Goal: Information Seeking & Learning: Learn about a topic

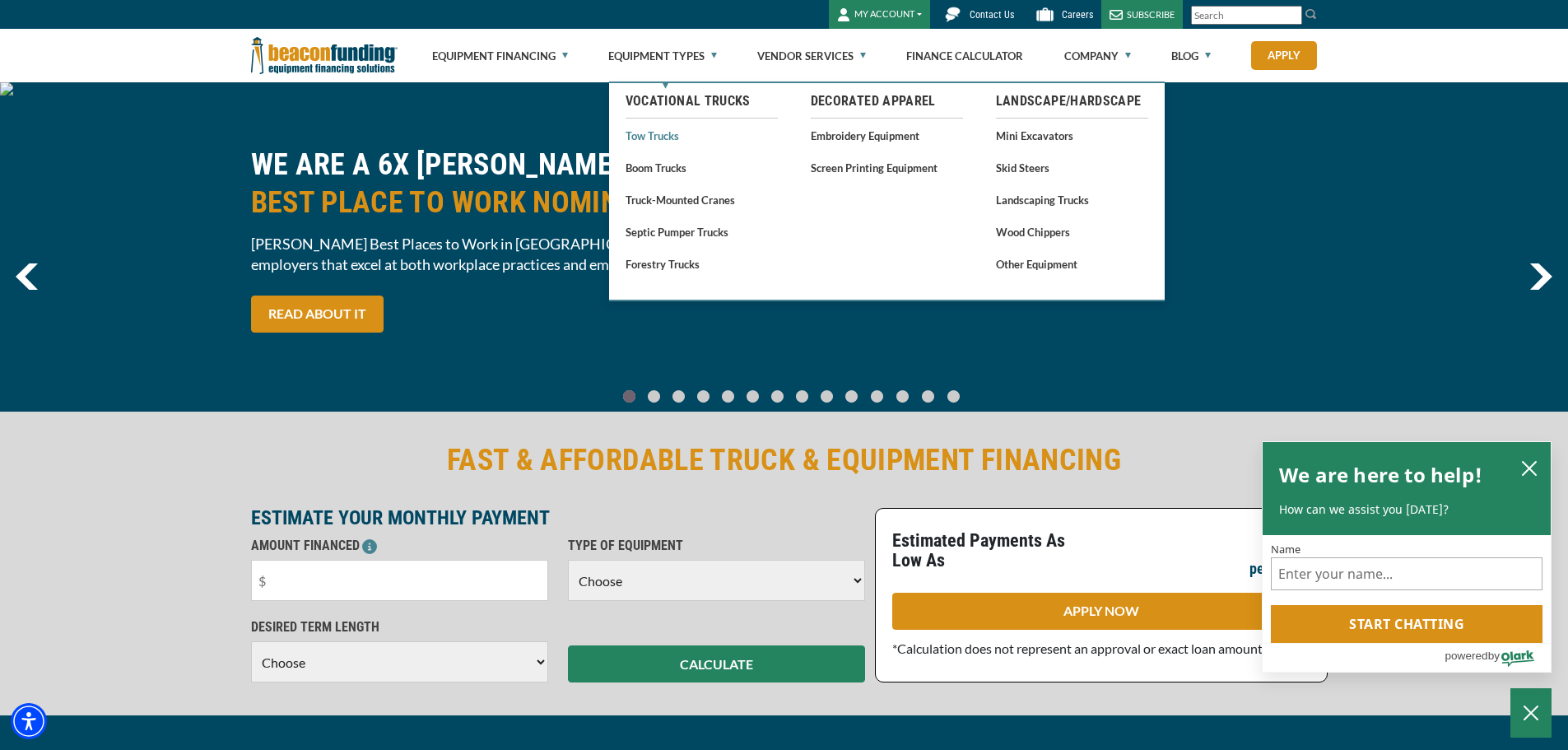
click at [666, 138] on link "Tow Trucks" at bounding box center [701, 135] width 153 height 21
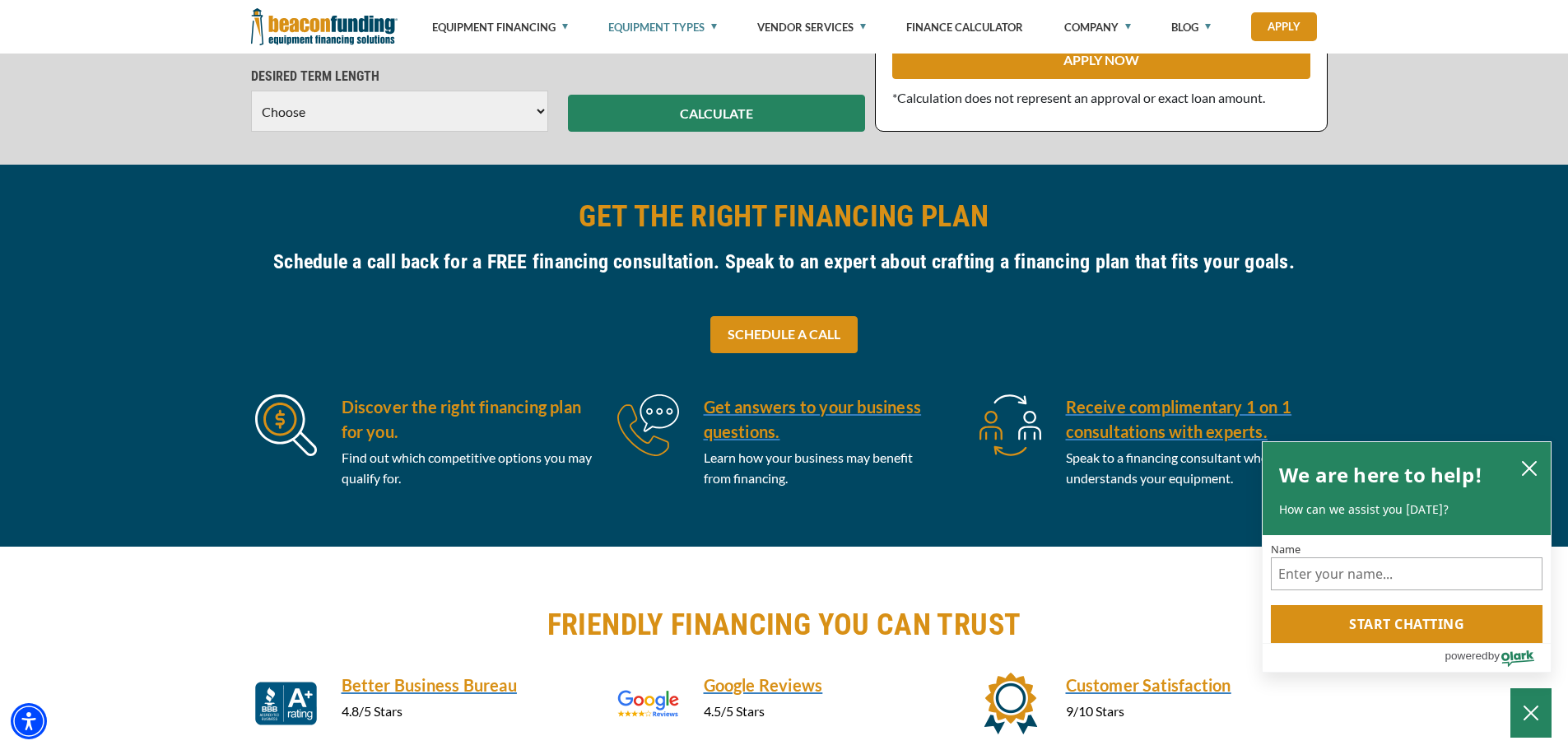
scroll to position [659, 0]
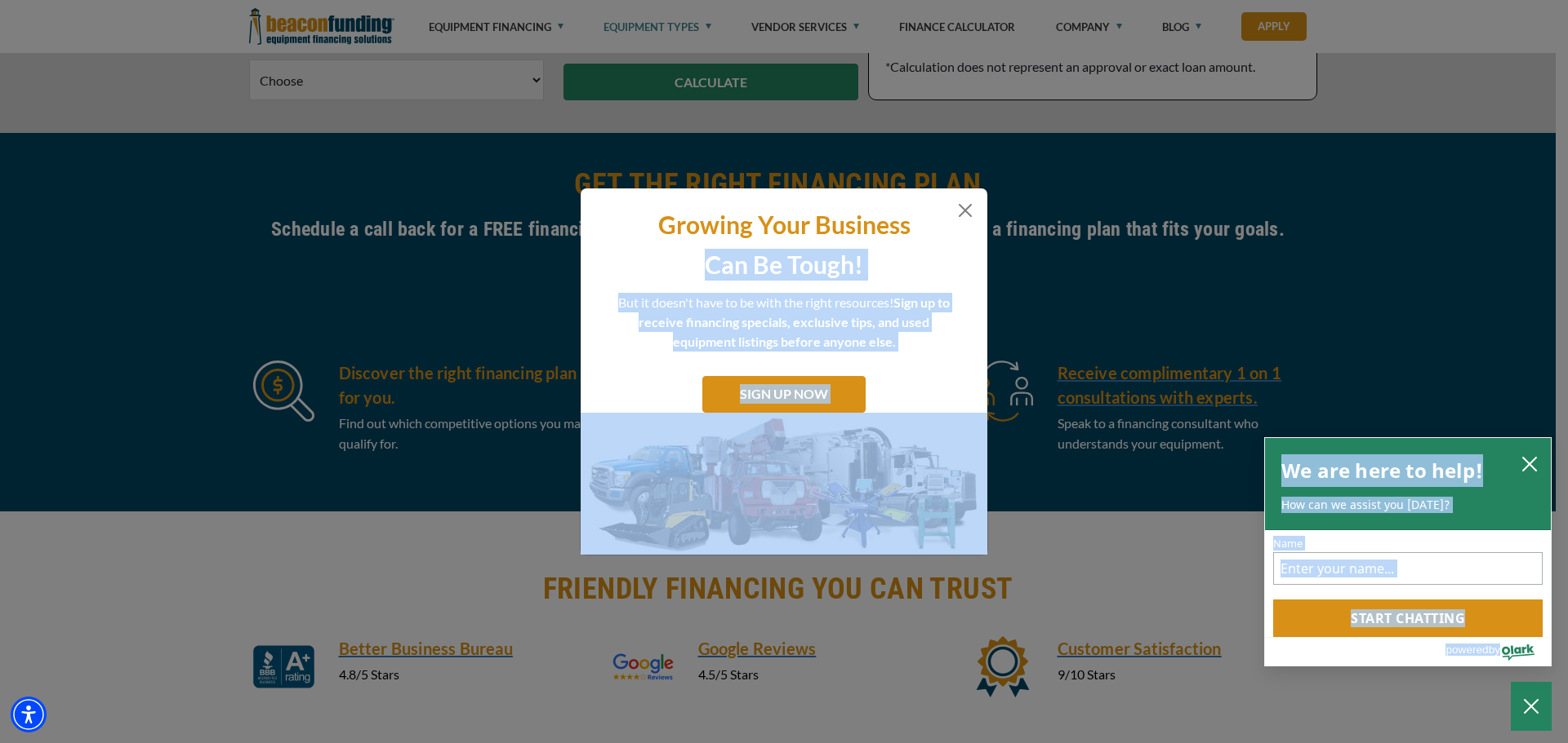
drag, startPoint x: 266, startPoint y: 222, endPoint x: 679, endPoint y: 243, distance: 413.5
click at [967, 211] on button "Close" at bounding box center [965, 211] width 20 height 20
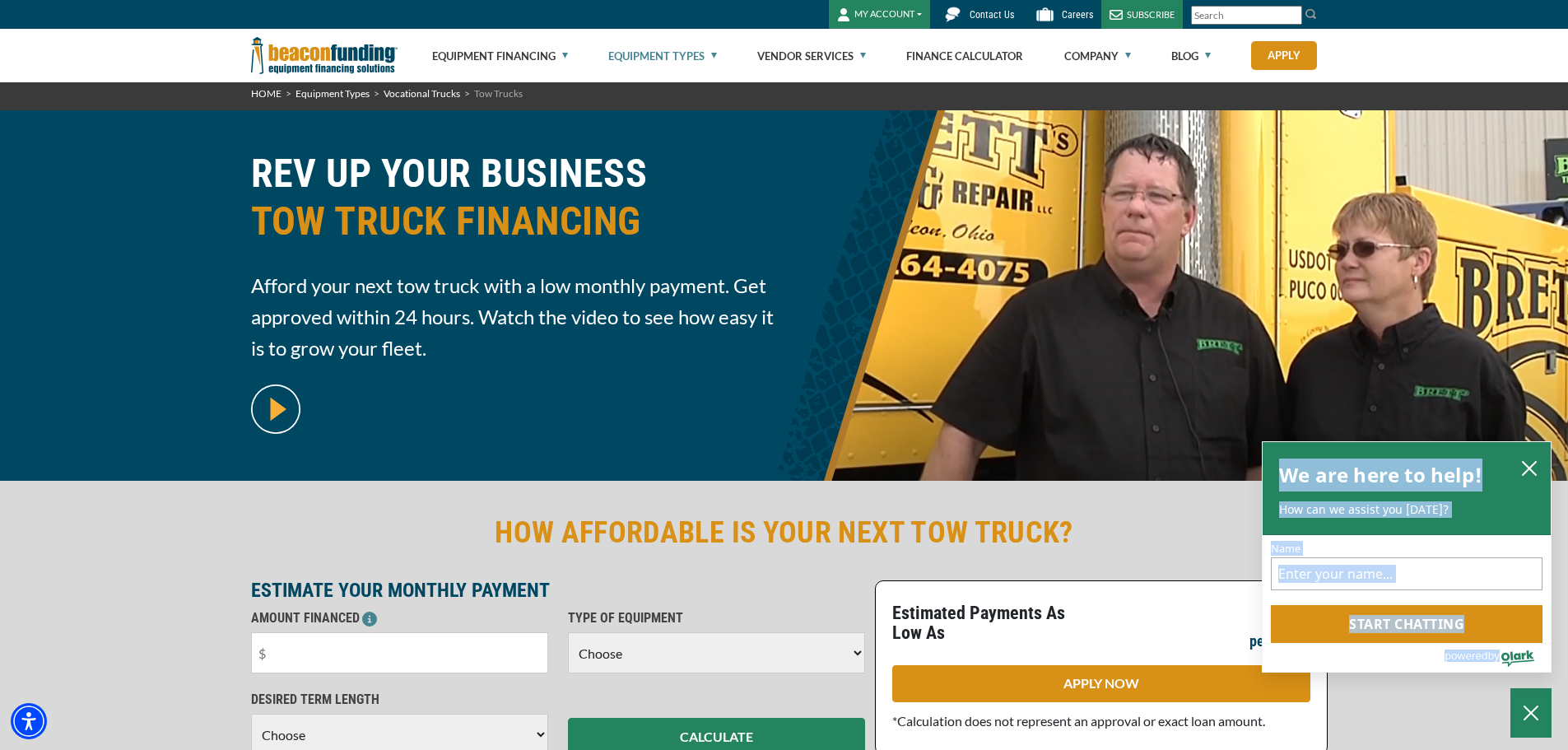
scroll to position [0, 0]
